Goal: Browse casually: Explore the website without a specific task or goal

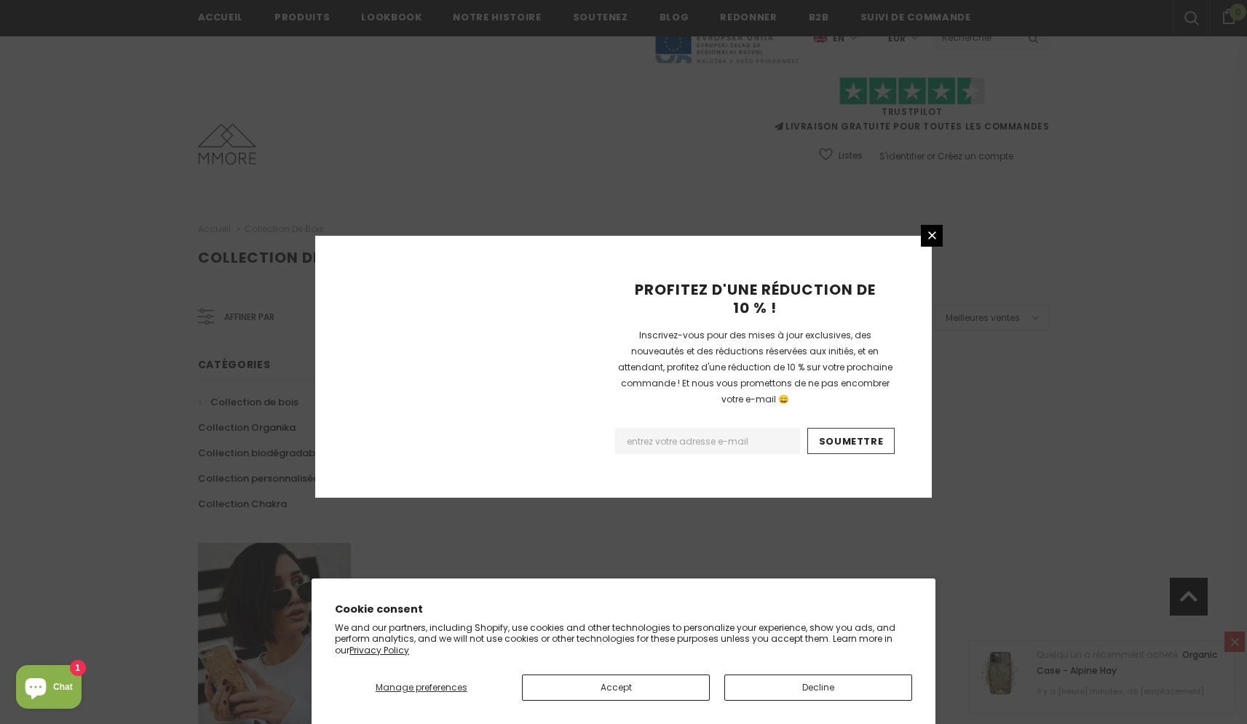
scroll to position [803, 0]
